Goal: Complete application form

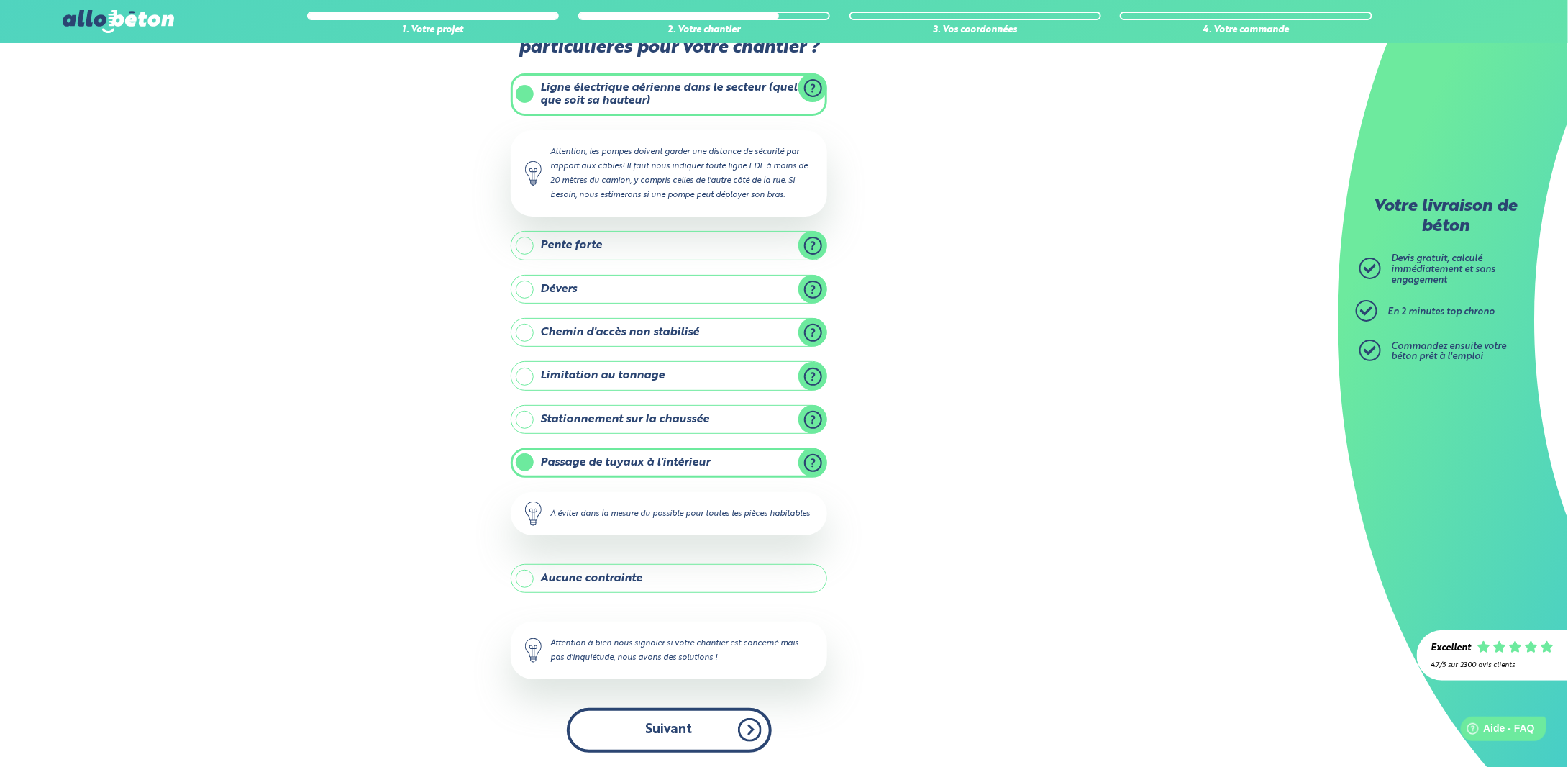
click at [693, 717] on button "Suivant" at bounding box center [669, 729] width 205 height 44
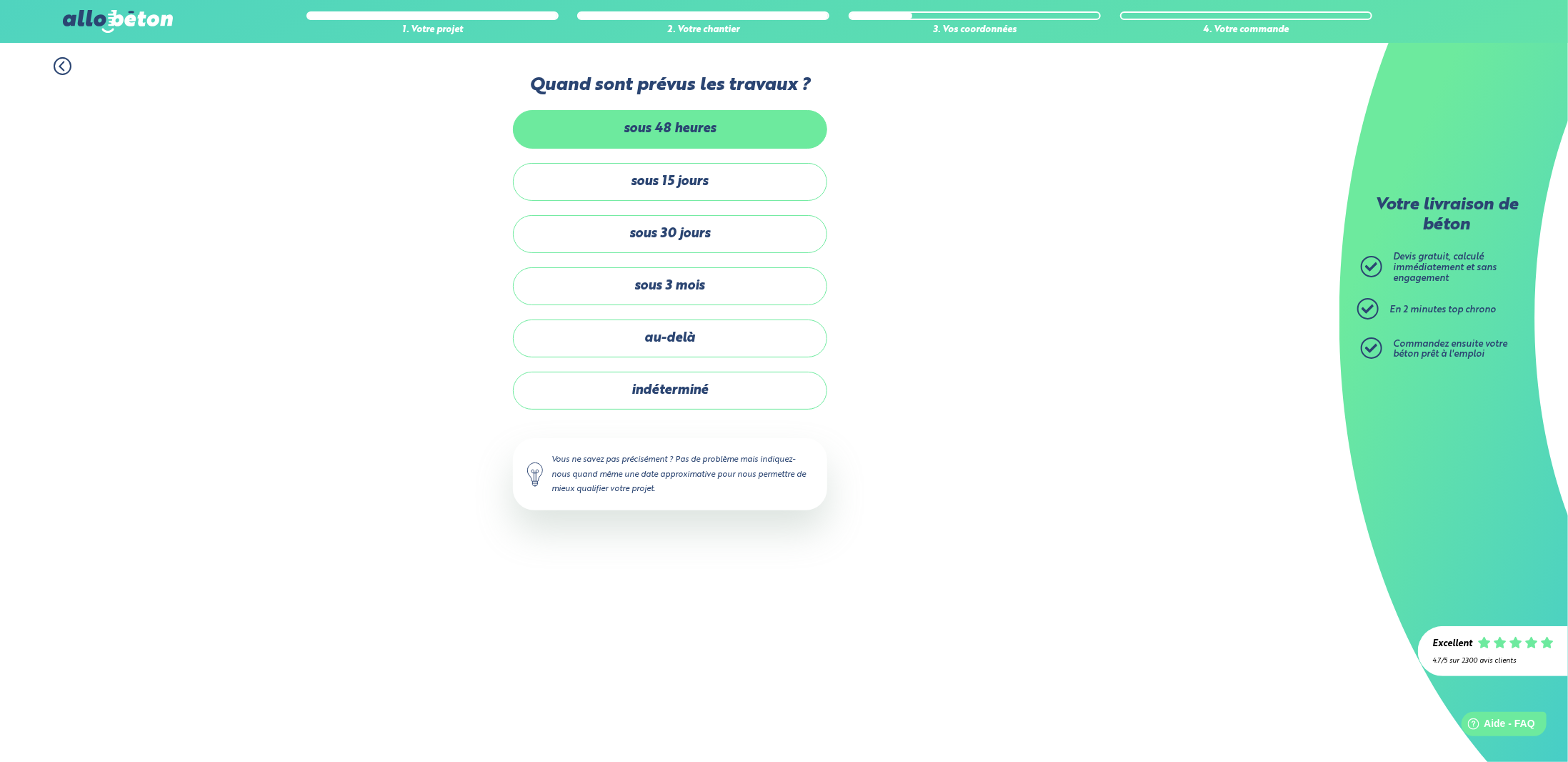
click at [675, 148] on label "sous 48 heures" at bounding box center [669, 129] width 314 height 37
click at [0, 0] on input "sous 48 heures" at bounding box center [0, 0] width 0 height 0
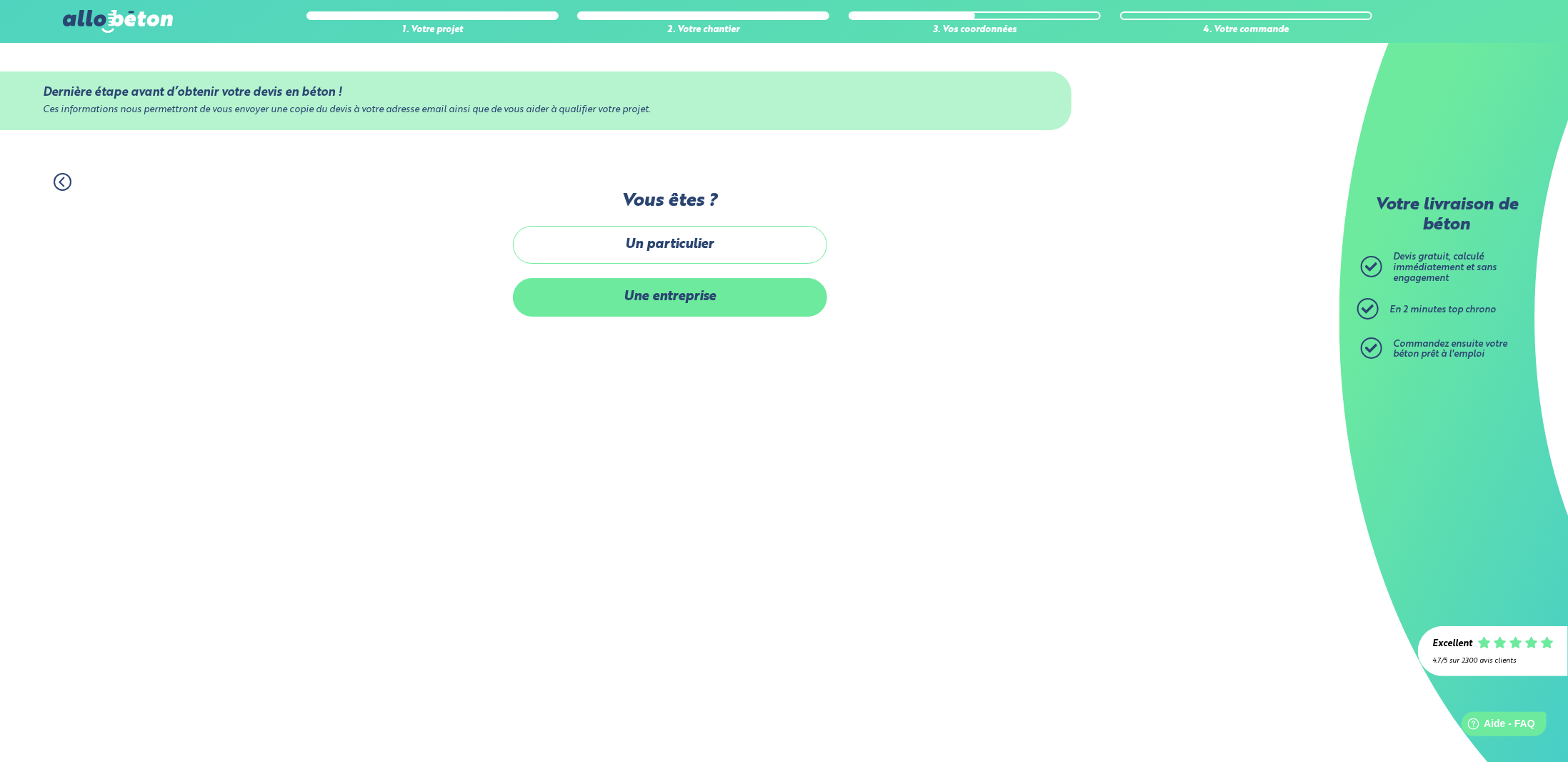
click at [645, 301] on label "Une entreprise" at bounding box center [669, 296] width 314 height 37
click at [0, 0] on input "Une entreprise" at bounding box center [0, 0] width 0 height 0
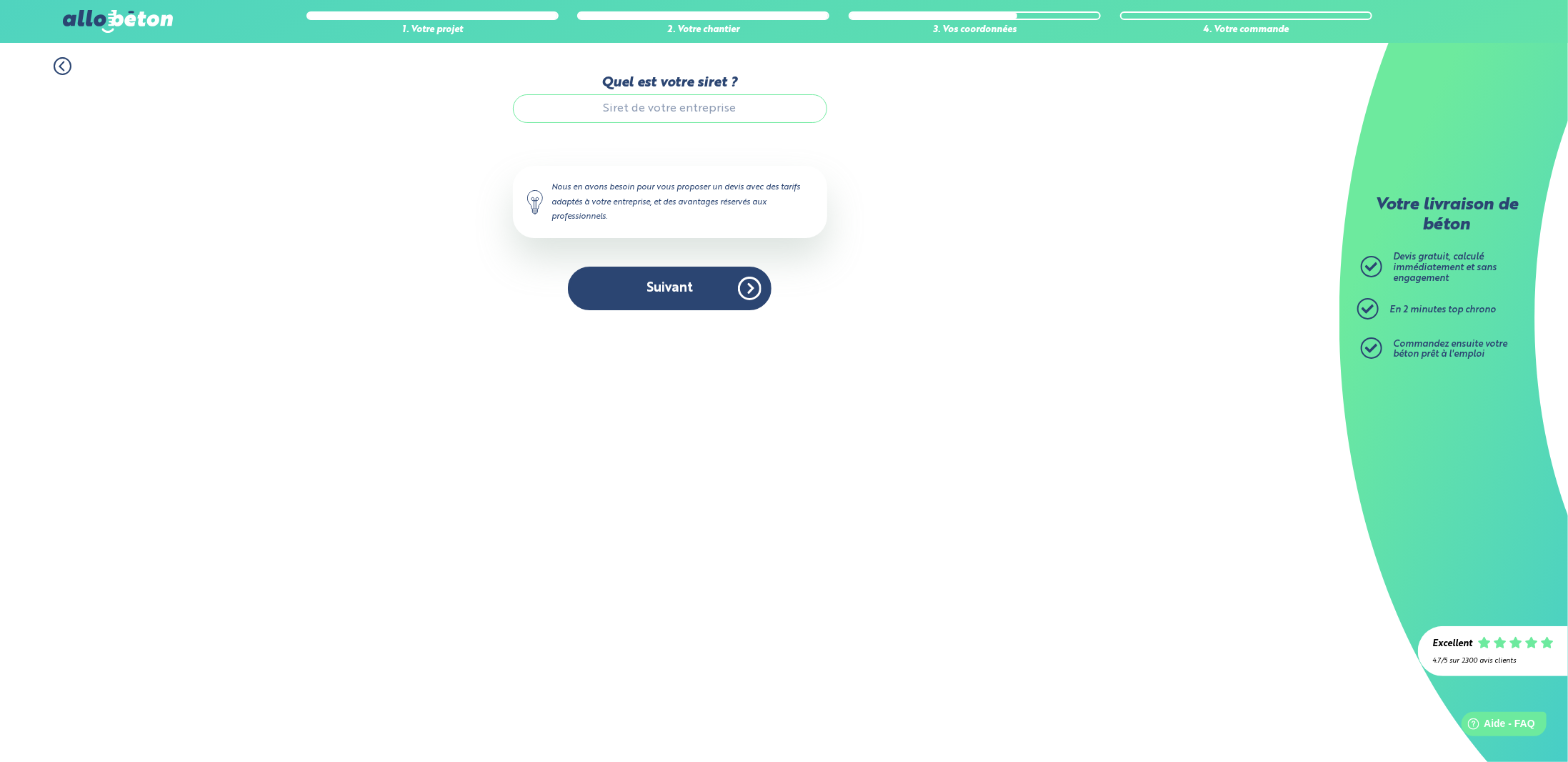
click at [653, 115] on input "Quel est votre siret ?" at bounding box center [669, 108] width 314 height 29
click at [668, 298] on button "Suivant" at bounding box center [669, 288] width 204 height 43
click at [677, 297] on button "Suivant" at bounding box center [669, 288] width 204 height 43
click at [750, 290] on button "Suivant" at bounding box center [669, 288] width 204 height 43
click at [749, 286] on button "Suivant" at bounding box center [669, 288] width 204 height 43
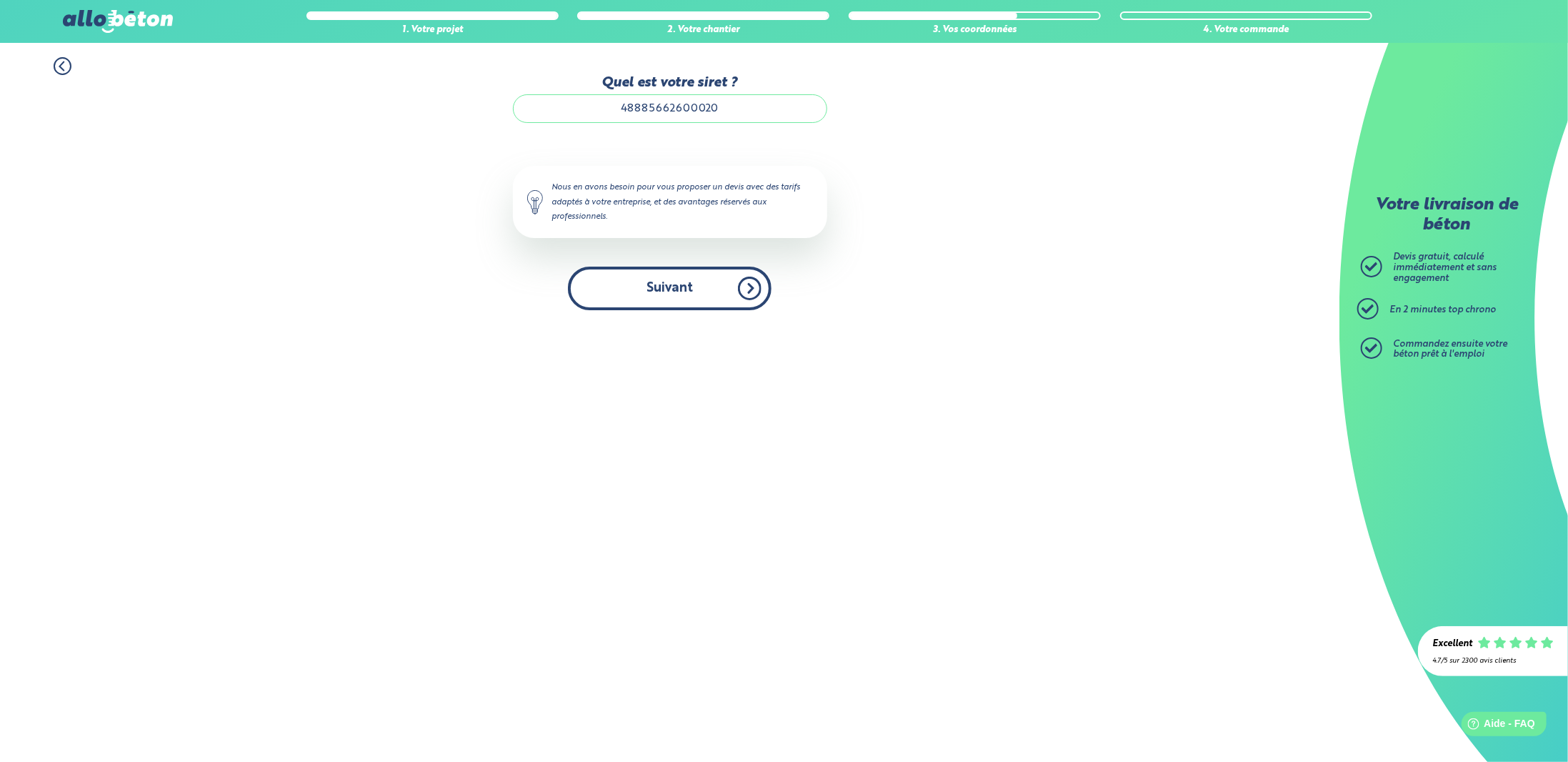
click at [749, 285] on button "Suivant" at bounding box center [669, 288] width 204 height 43
click at [718, 104] on input "48885662600020" at bounding box center [669, 108] width 314 height 29
click at [752, 287] on button "Suivant" at bounding box center [669, 288] width 204 height 43
click at [708, 288] on button "Suivant" at bounding box center [669, 288] width 204 height 43
click at [656, 298] on button "Suivant" at bounding box center [669, 288] width 204 height 43
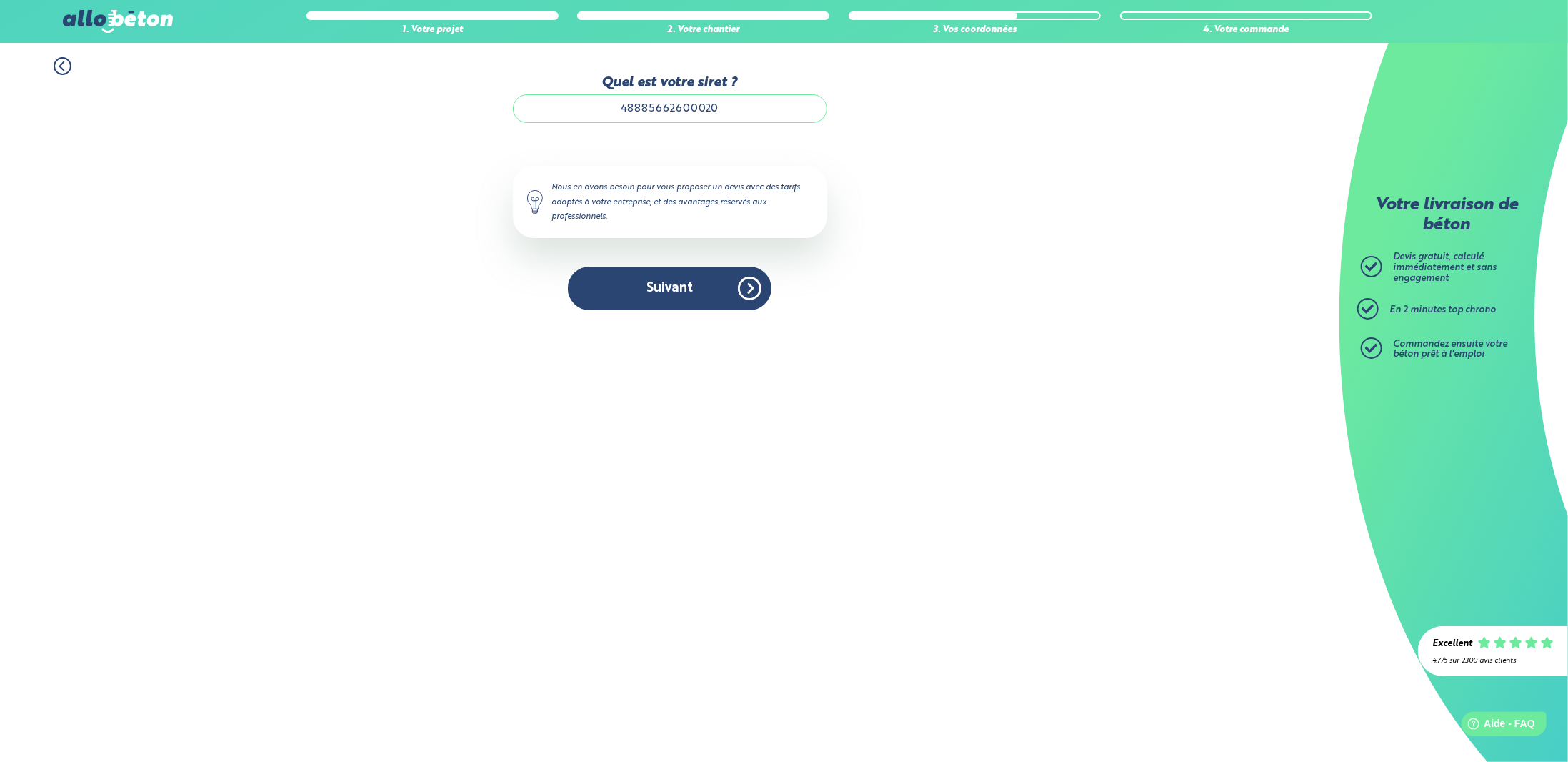
drag, startPoint x: 664, startPoint y: 387, endPoint x: 660, endPoint y: 374, distance: 13.6
click at [663, 385] on div "Accueil Livraison Béton Centrale béton à proximité Livraison béton [GEOGRAPHIC_…" at bounding box center [669, 403] width 1340 height 719
click at [663, 298] on button "Suivant" at bounding box center [669, 288] width 204 height 43
drag, startPoint x: 718, startPoint y: 108, endPoint x: 682, endPoint y: 111, distance: 36.1
click at [681, 111] on input "48885662600020" at bounding box center [669, 108] width 314 height 29
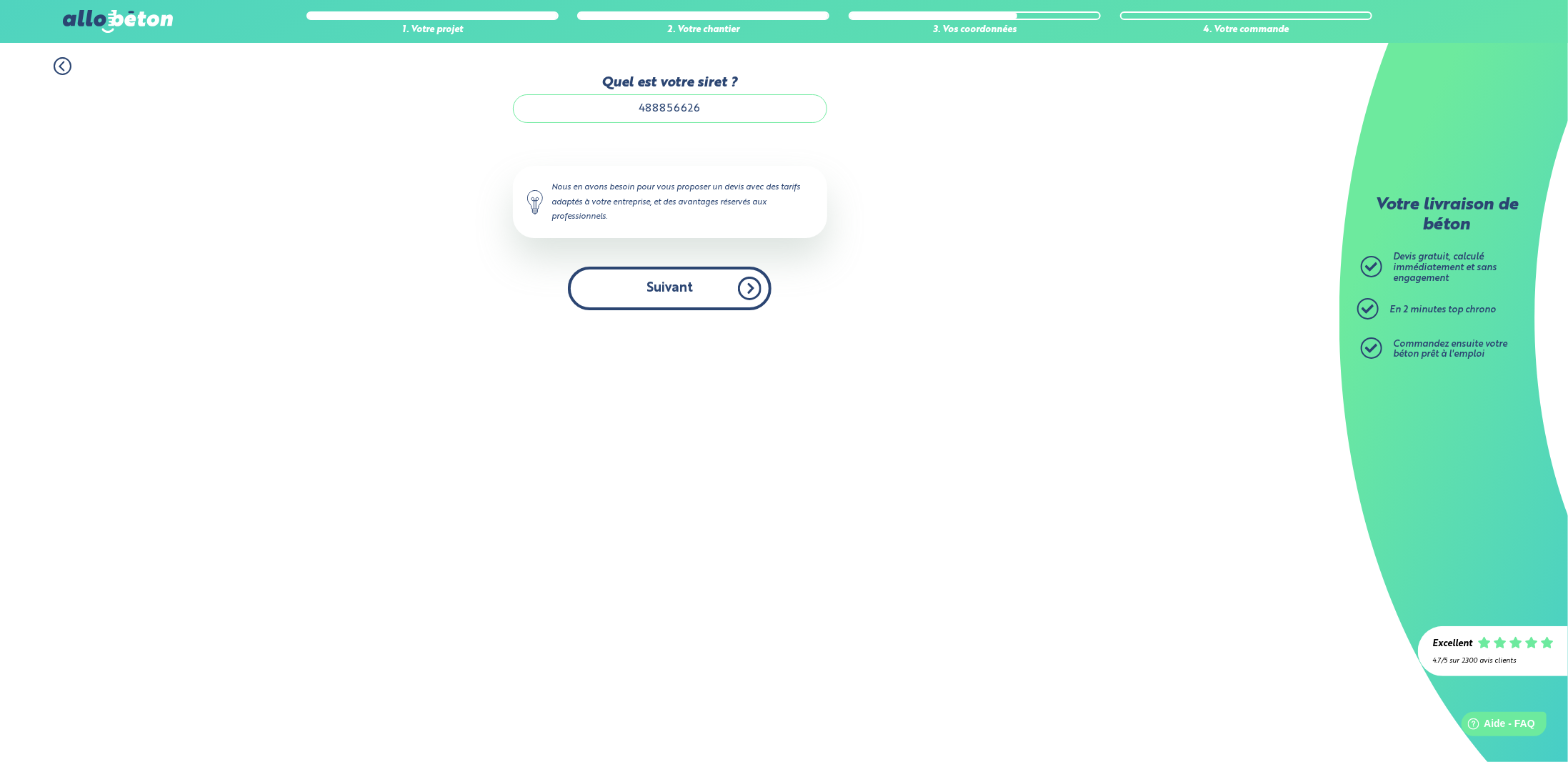
click at [660, 292] on button "Suivant" at bounding box center [669, 288] width 204 height 43
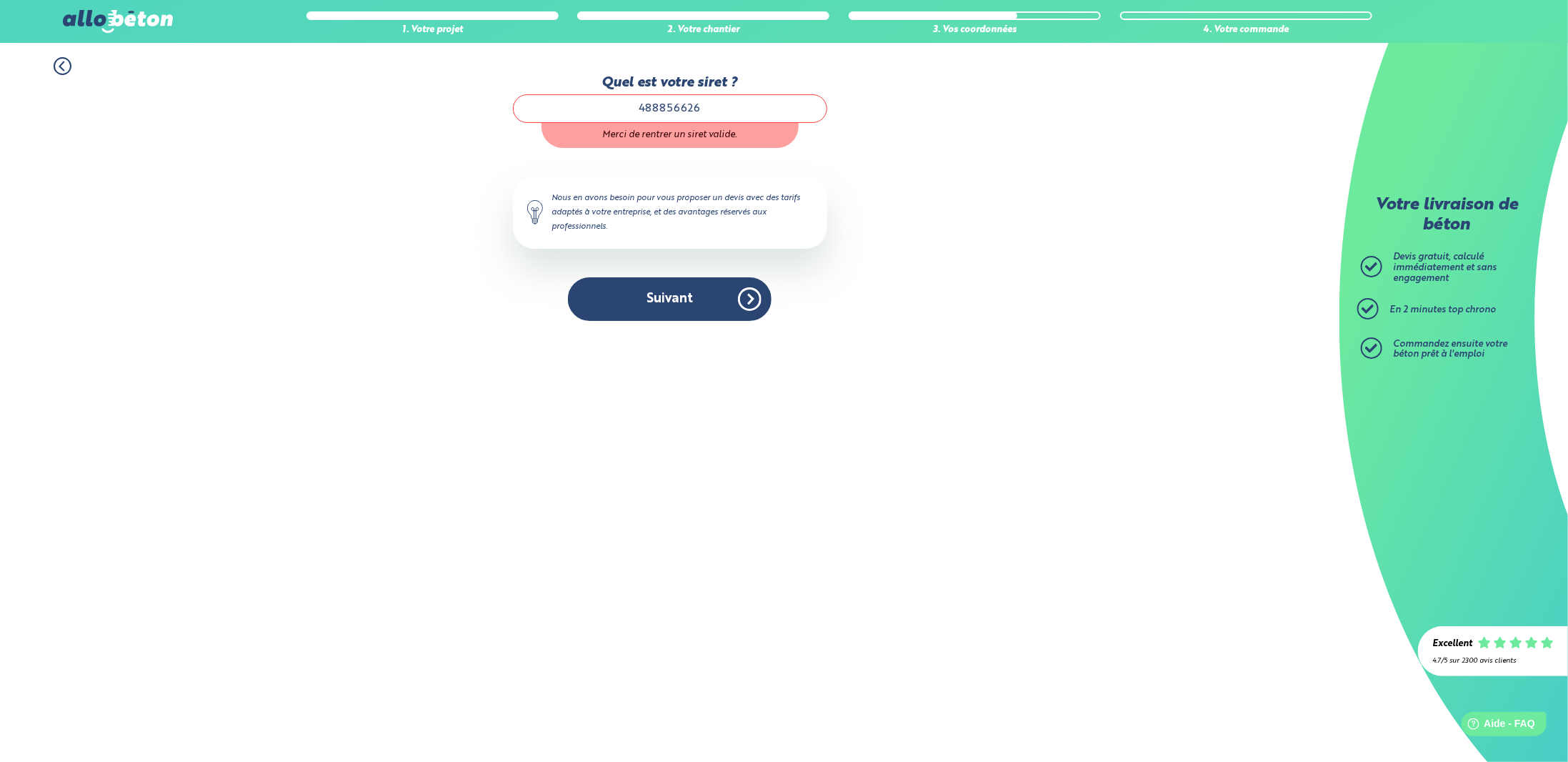
click at [725, 108] on input "488856626" at bounding box center [669, 108] width 314 height 29
type input "48885662600020"
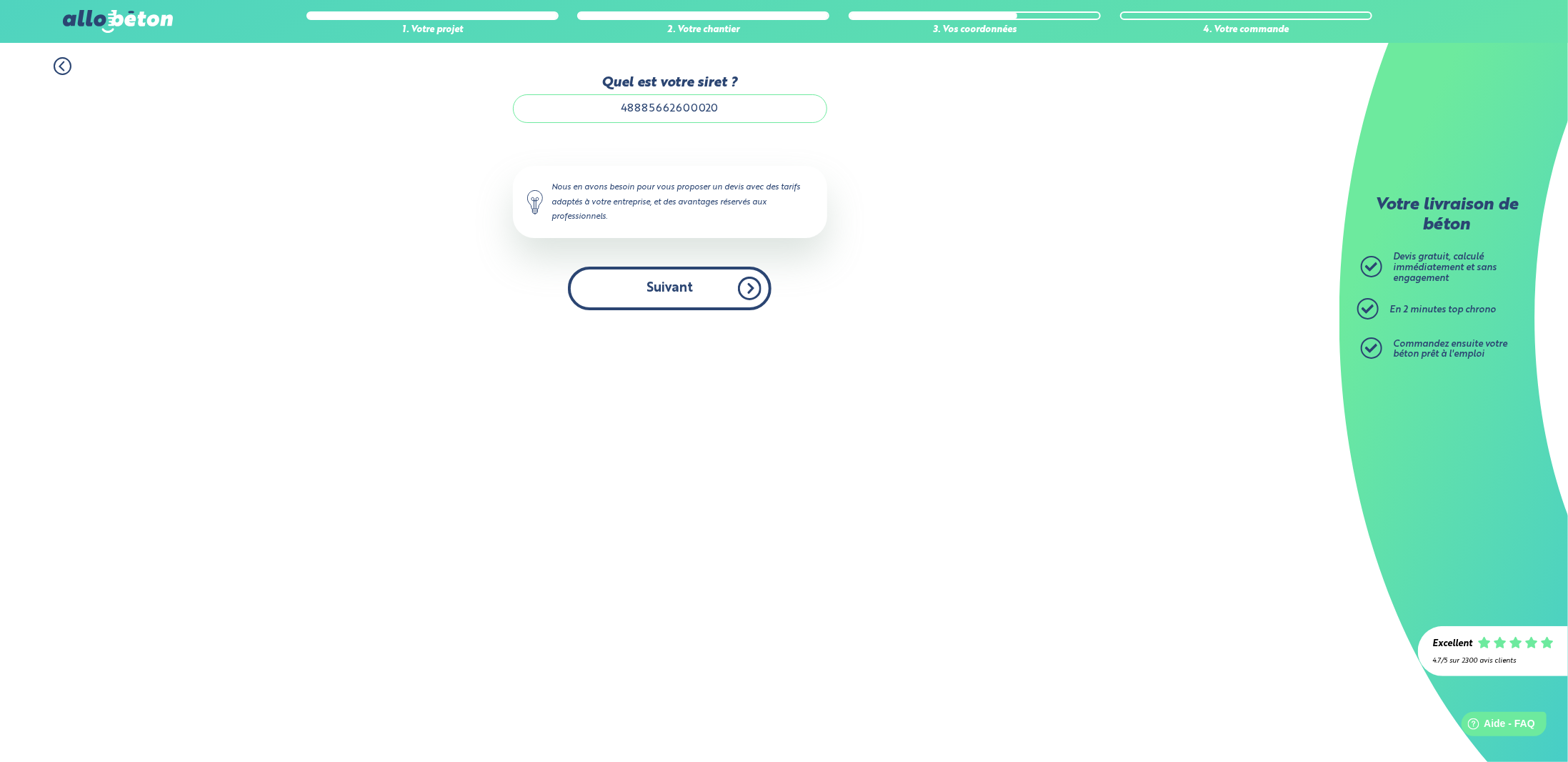
click at [672, 288] on button "Suivant" at bounding box center [669, 288] width 204 height 43
click at [64, 63] on icon at bounding box center [62, 66] width 18 height 18
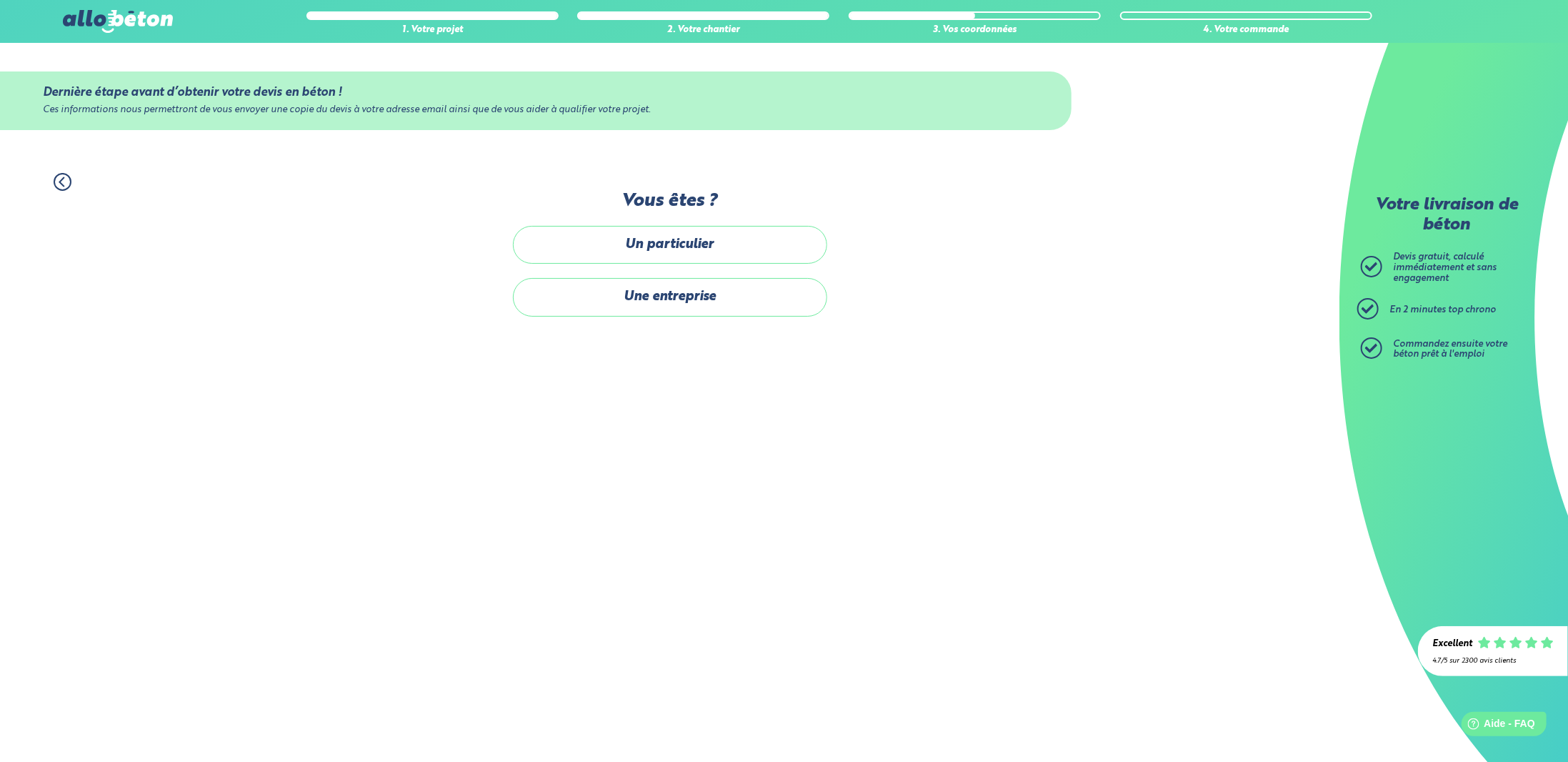
click at [62, 175] on icon at bounding box center [62, 182] width 18 height 18
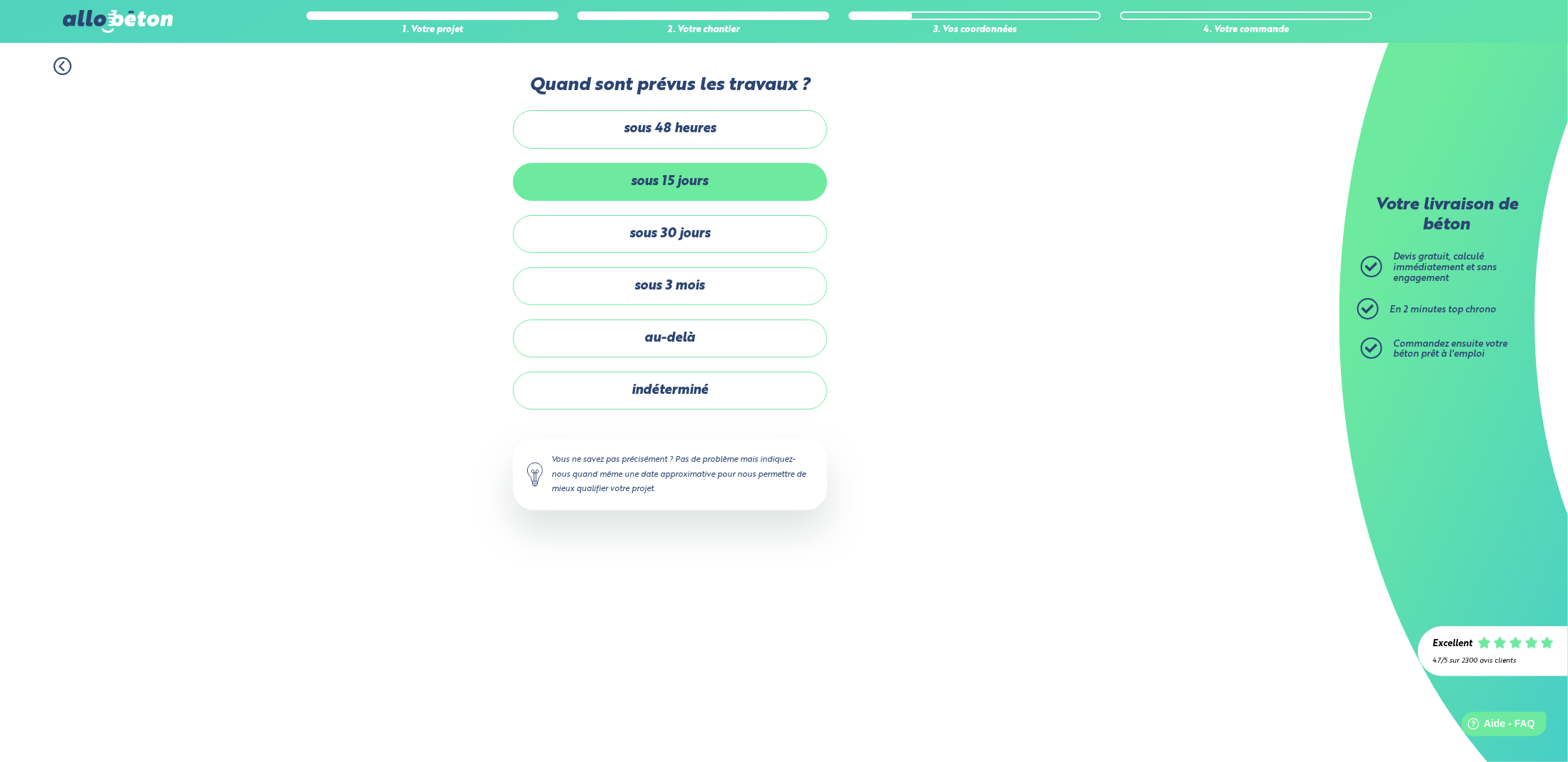
click at [669, 201] on label "sous 15 jours" at bounding box center [669, 181] width 314 height 37
click at [0, 0] on input "sous 15 jours" at bounding box center [0, 0] width 0 height 0
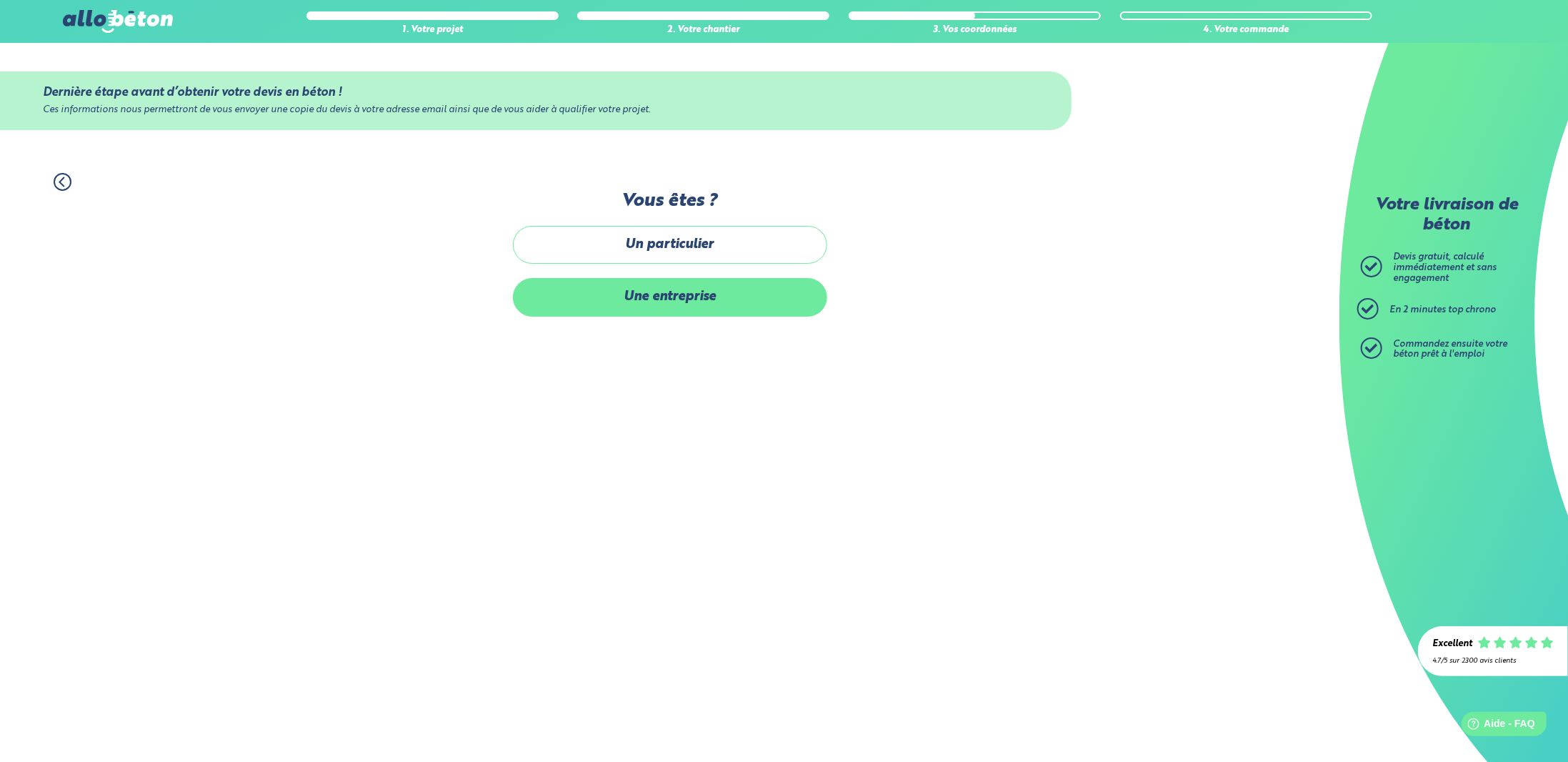
click at [665, 306] on label "Une entreprise" at bounding box center [669, 296] width 314 height 37
click at [0, 0] on input "Une entreprise" at bounding box center [0, 0] width 0 height 0
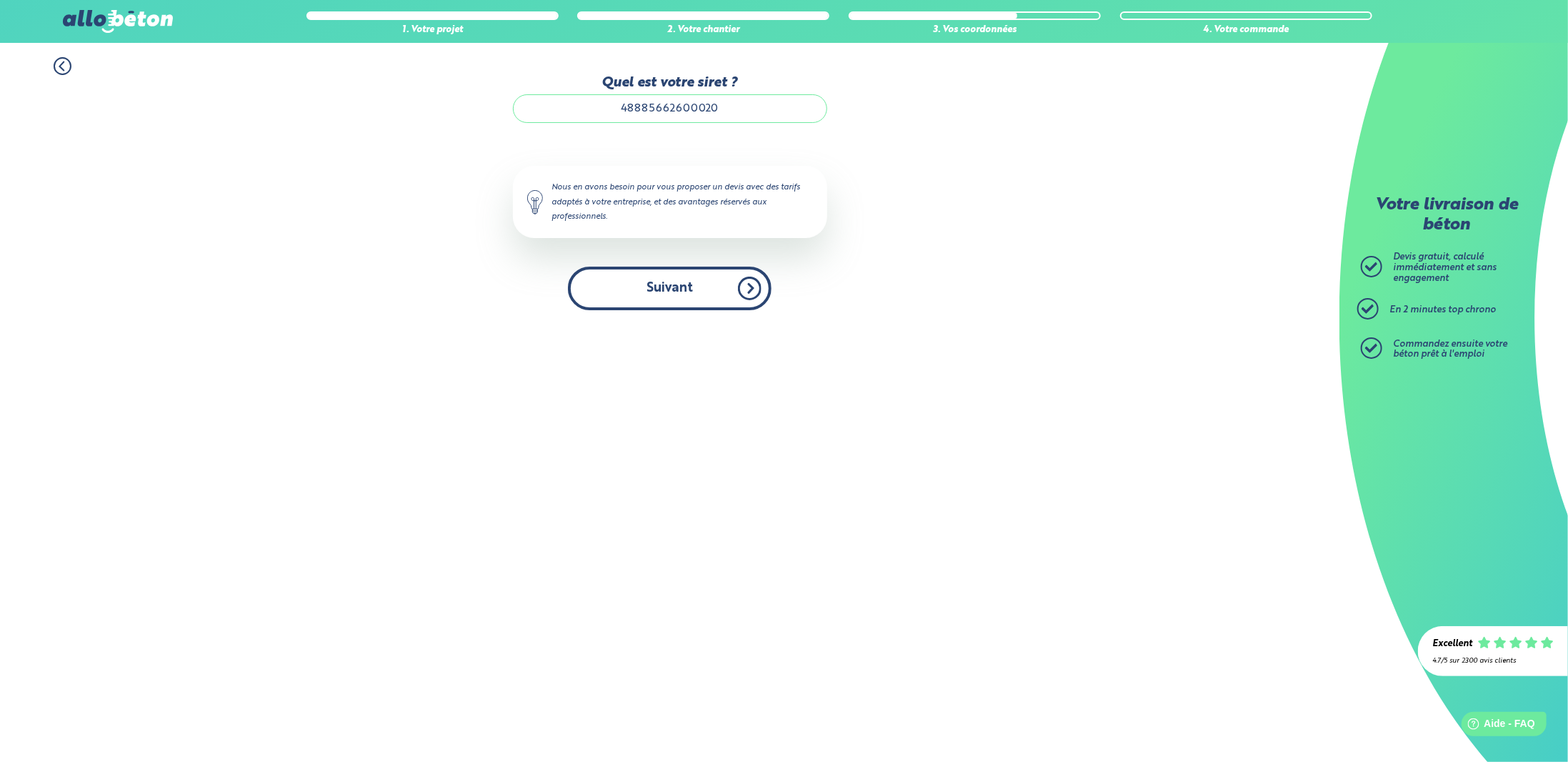
click at [663, 284] on button "Suivant" at bounding box center [669, 288] width 204 height 43
click at [64, 65] on icon at bounding box center [62, 66] width 18 height 18
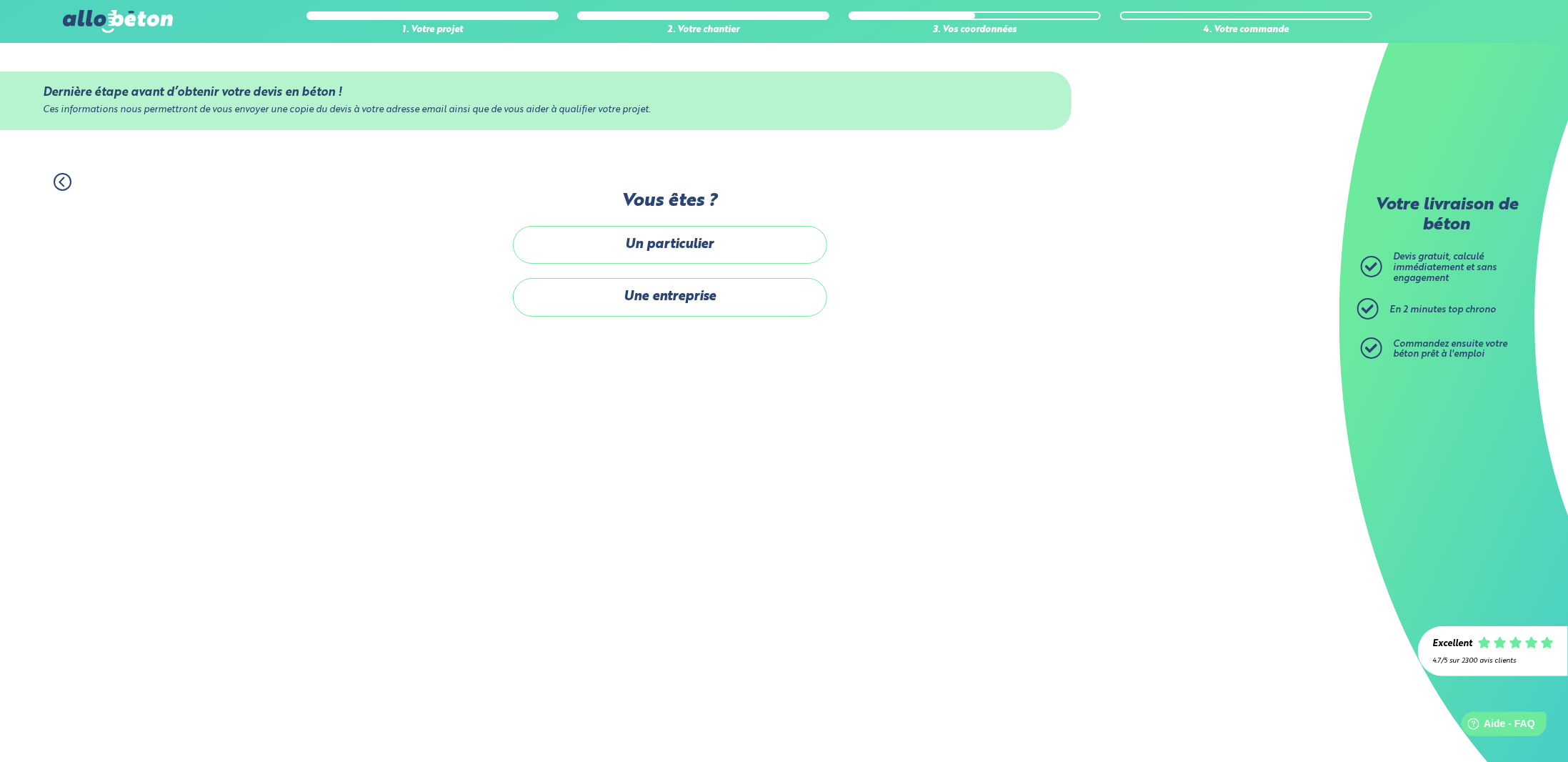
click at [64, 65] on div "Dernière étape avant d’obtenir votre devis en béton ! Ces informations nous per…" at bounding box center [669, 101] width 1340 height 116
click at [63, 179] on icon at bounding box center [62, 182] width 18 height 18
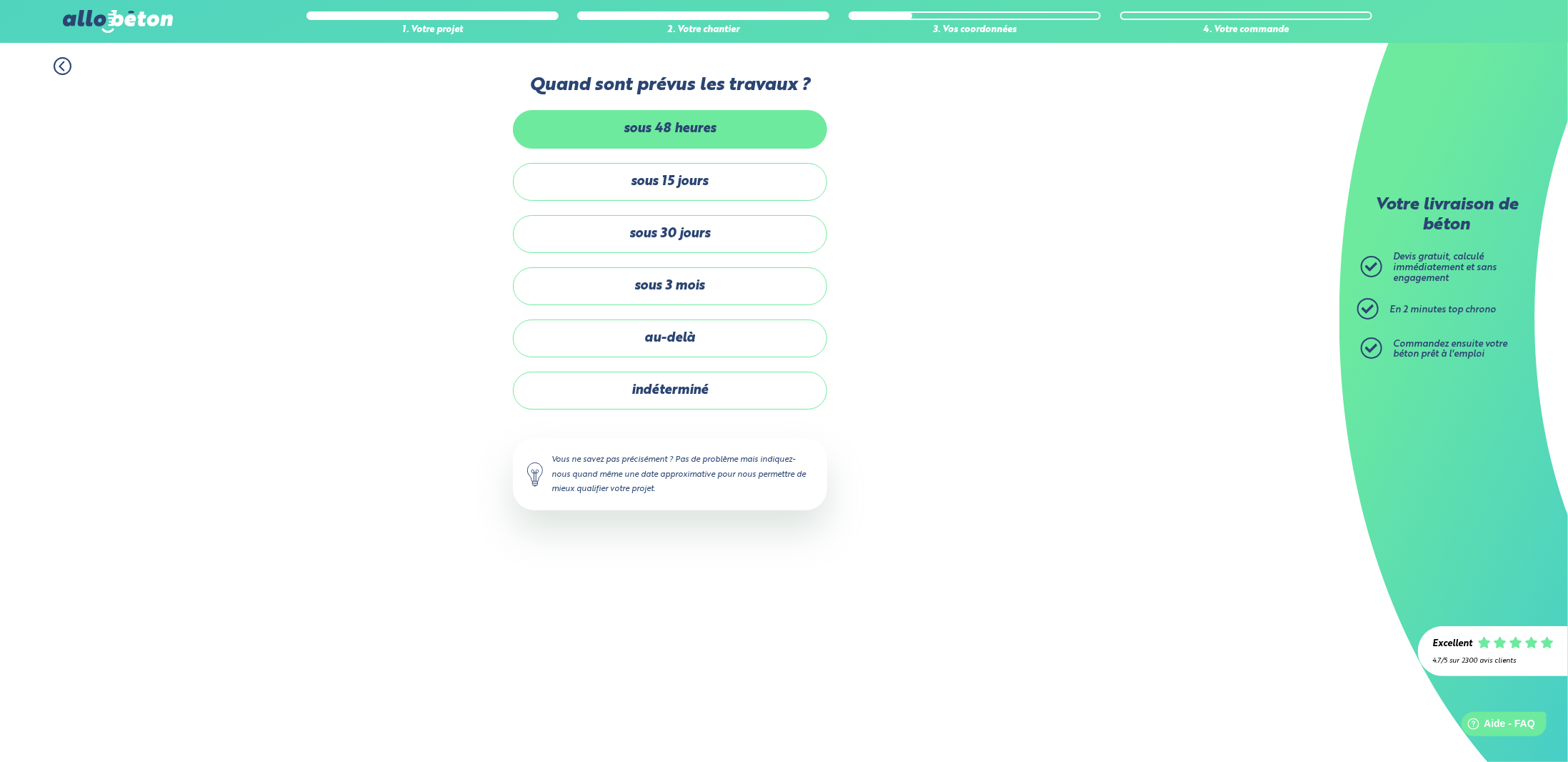
click at [649, 148] on label "sous 48 heures" at bounding box center [669, 129] width 314 height 37
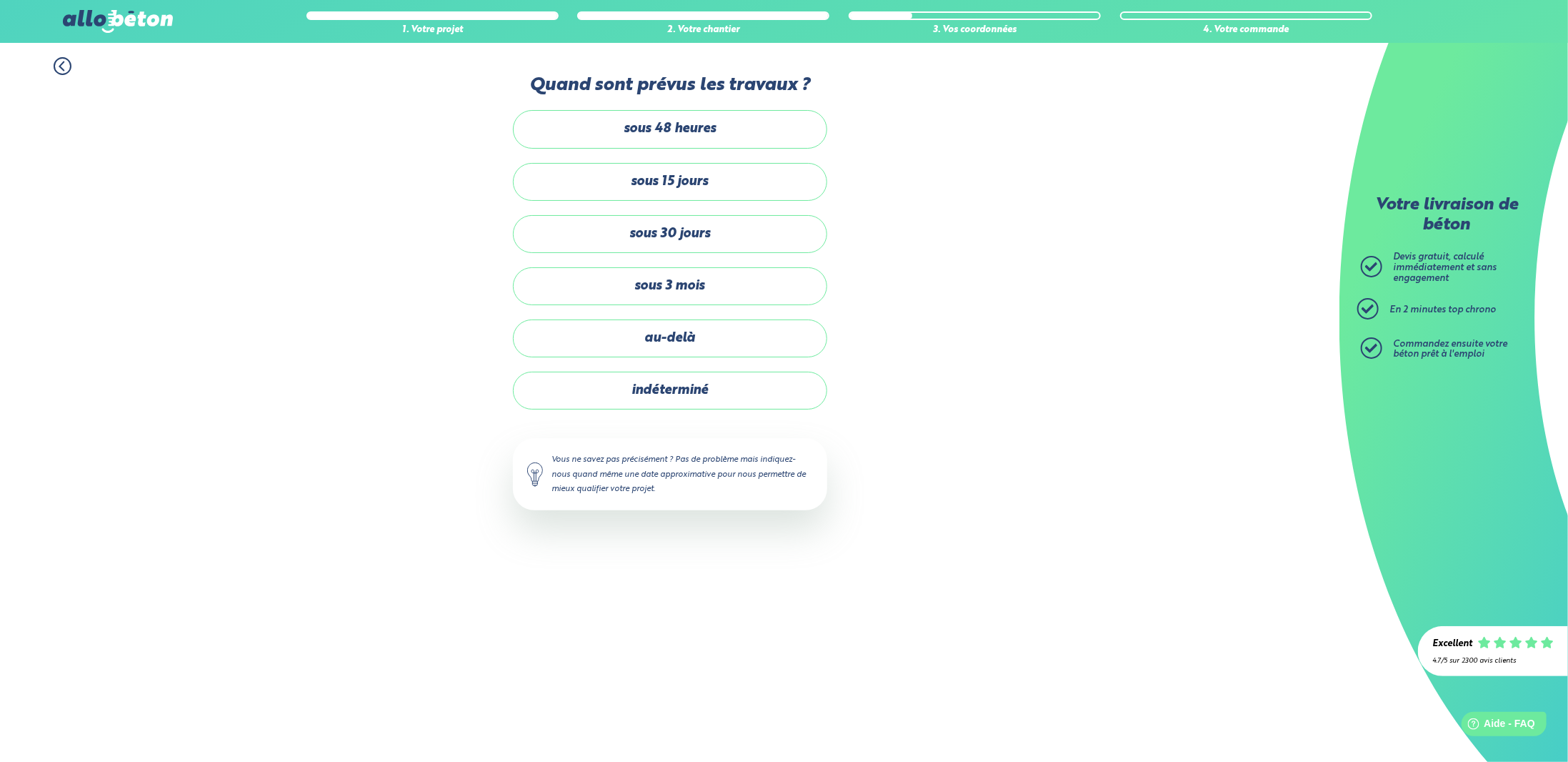
click at [0, 0] on input "sous 48 heures" at bounding box center [0, 0] width 0 height 0
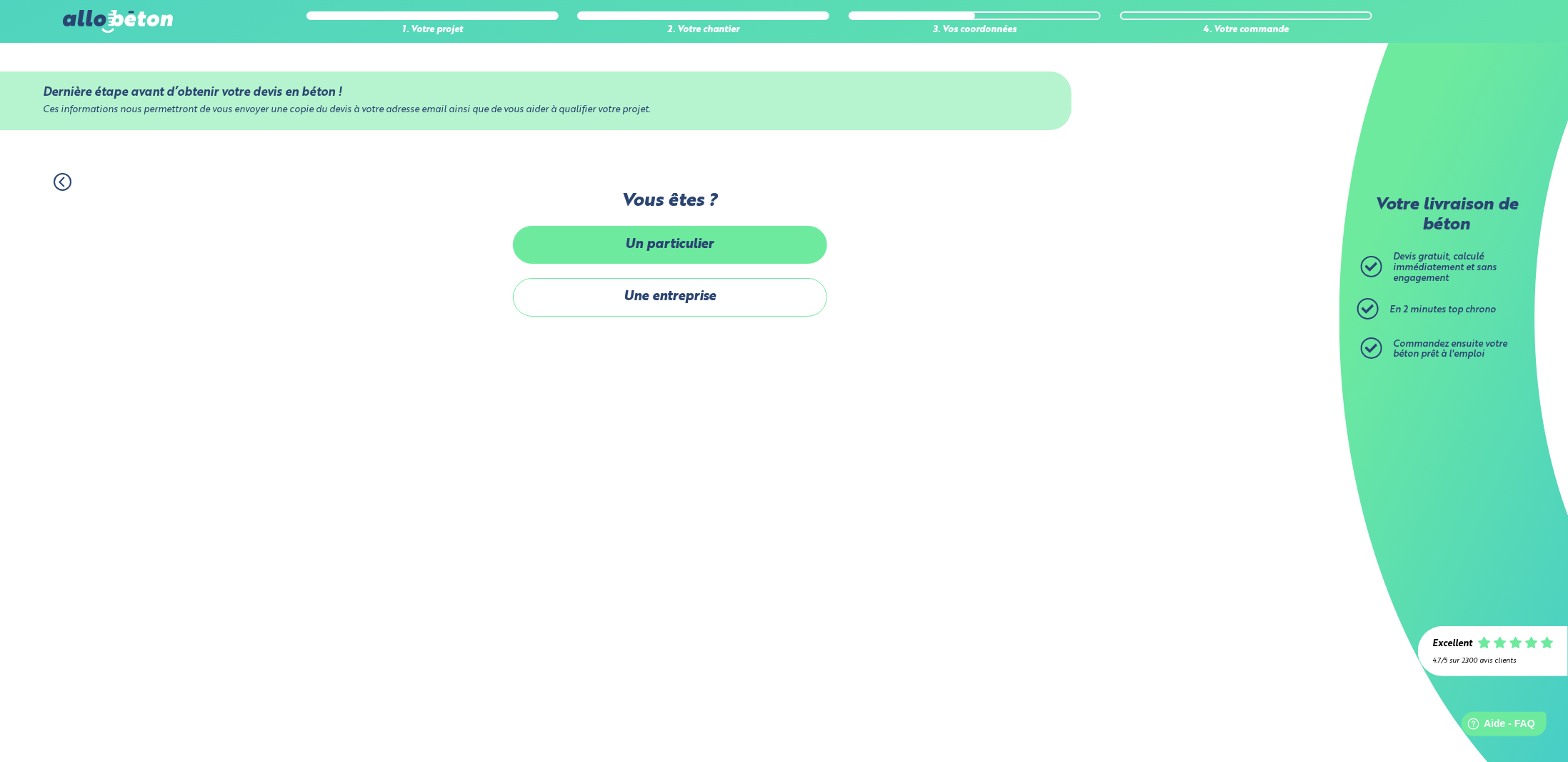
click at [660, 249] on label "Un particulier" at bounding box center [669, 244] width 314 height 37
click at [0, 0] on input "Un particulier" at bounding box center [0, 0] width 0 height 0
